Goal: Find specific page/section: Find specific page/section

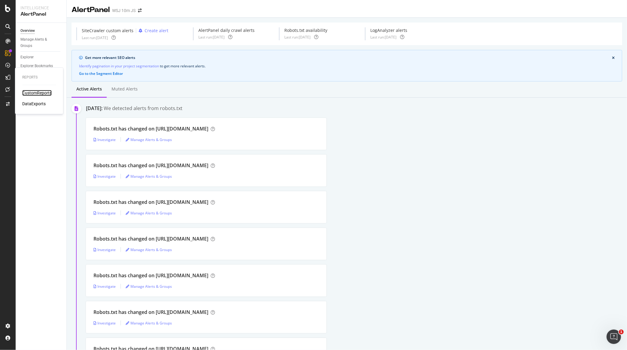
click at [29, 91] on div "CustomReports" at bounding box center [36, 93] width 29 height 6
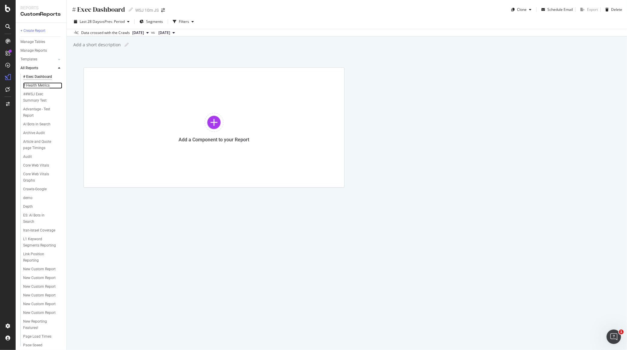
click at [33, 86] on div "# Health Metrics" at bounding box center [36, 85] width 26 height 6
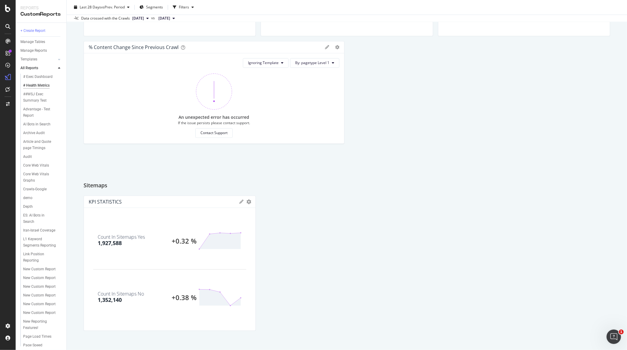
scroll to position [1379, 0]
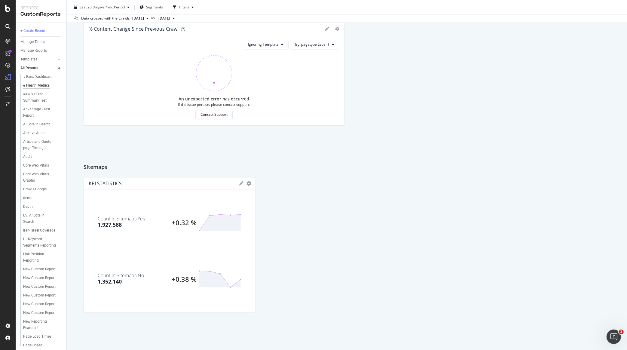
click at [34, 98] on div "##WSJ Exec Summary Test" at bounding box center [40, 97] width 35 height 13
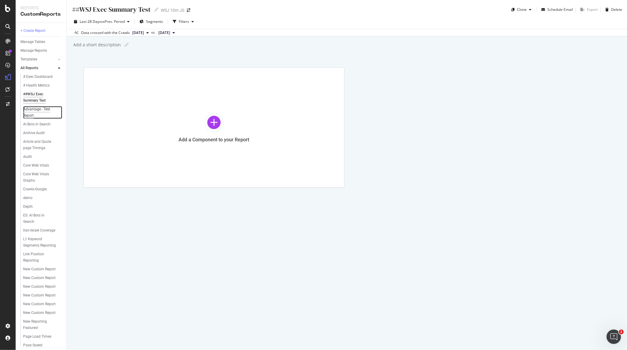
click at [31, 116] on div "Advantage - Test Report" at bounding box center [40, 112] width 34 height 13
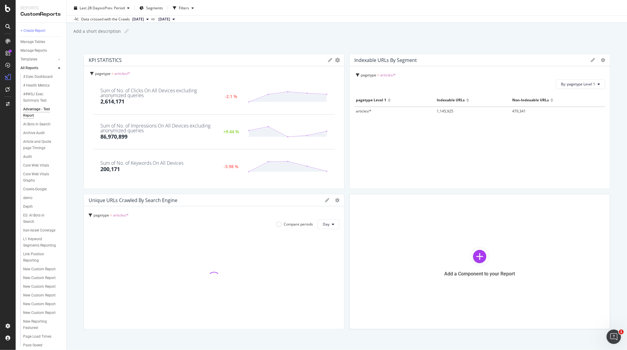
scroll to position [30, 0]
